Goal: Find specific page/section: Find specific page/section

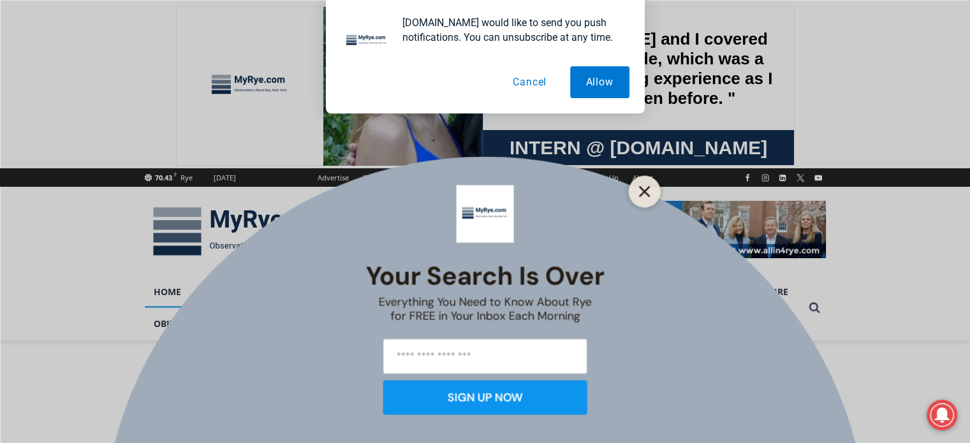
click at [648, 188] on line "Close" at bounding box center [644, 191] width 9 height 9
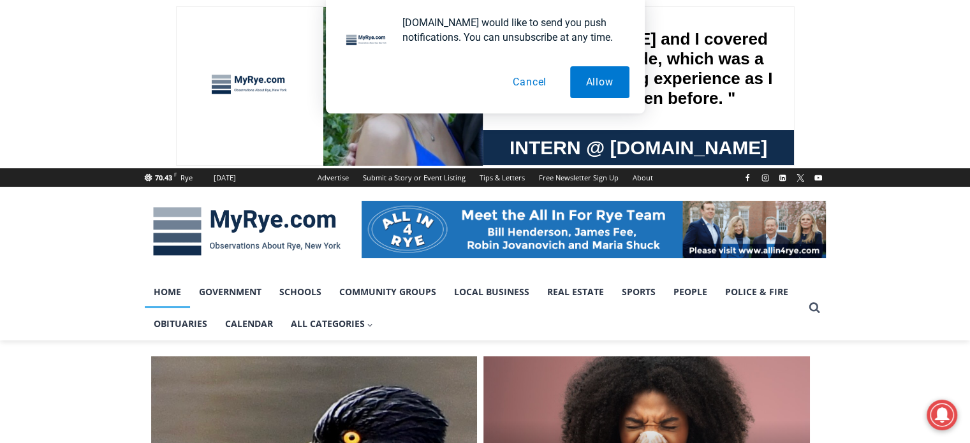
click at [530, 81] on button "Cancel" at bounding box center [530, 82] width 66 height 32
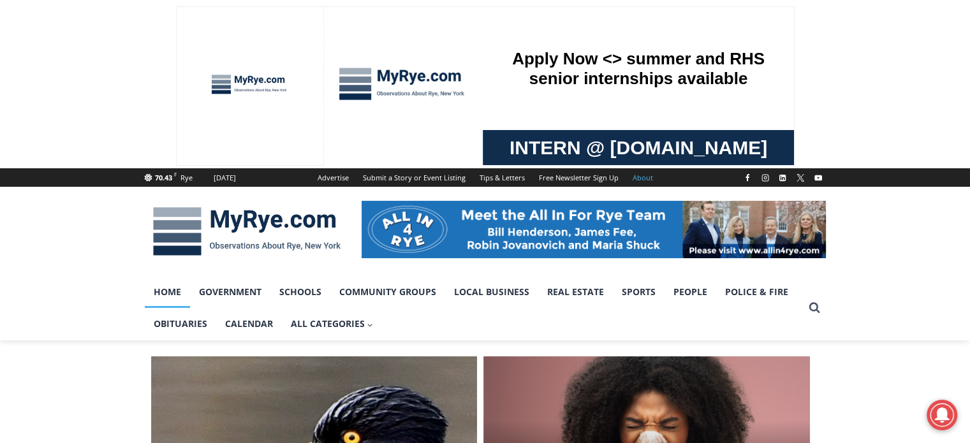
click at [648, 177] on link "About" at bounding box center [643, 177] width 34 height 18
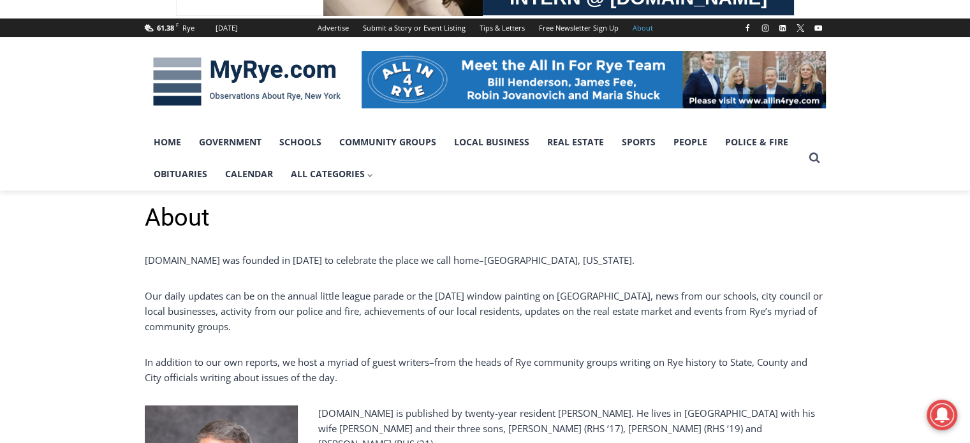
scroll to position [77, 0]
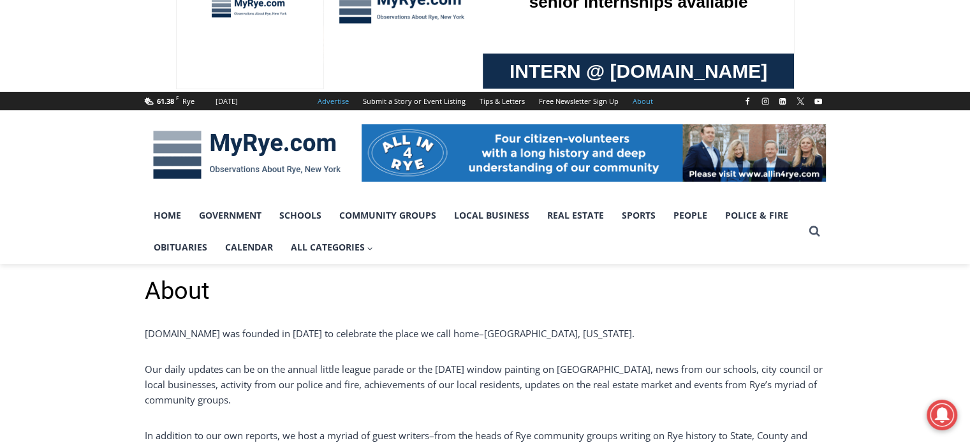
click at [340, 104] on link "Advertise" at bounding box center [333, 101] width 45 height 18
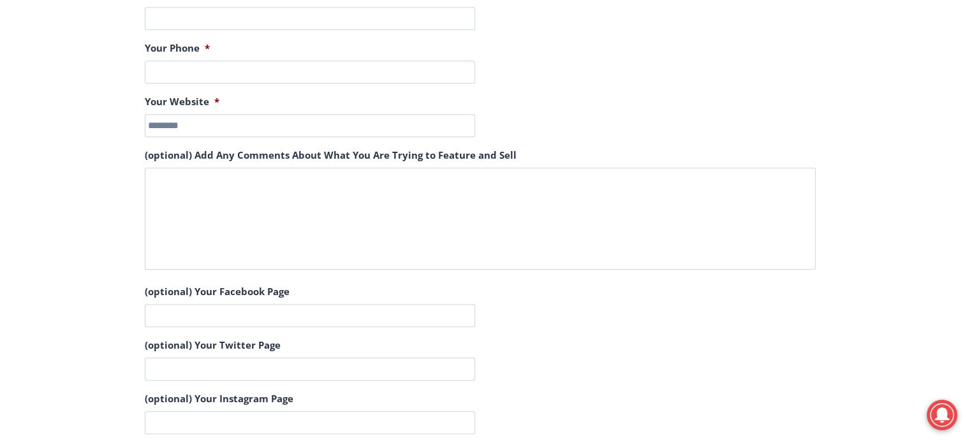
scroll to position [548, 0]
